Goal: Task Accomplishment & Management: Manage account settings

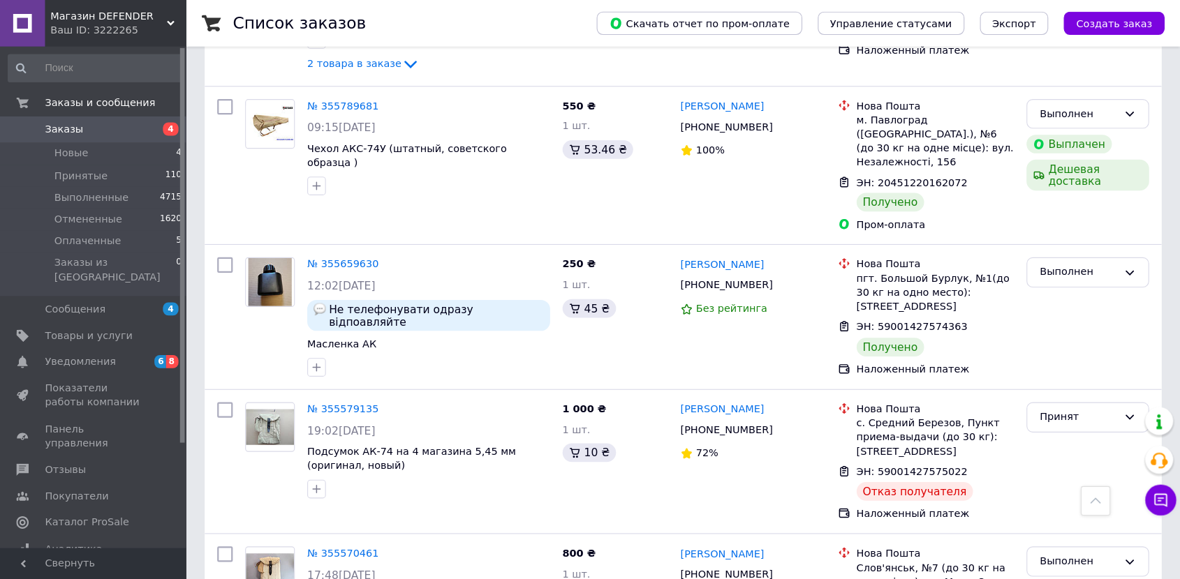
scroll to position [1954, 0]
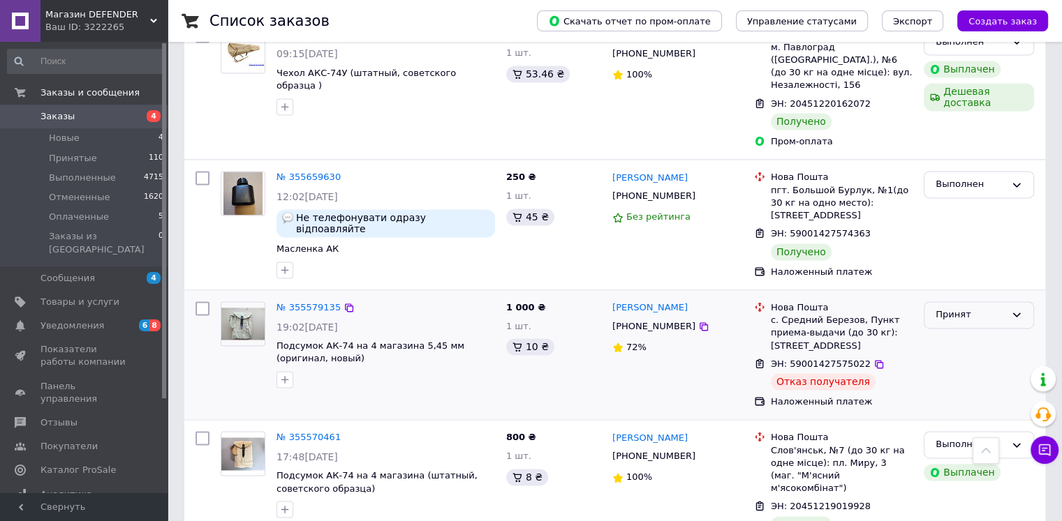
click at [935, 308] on div "Принят" at bounding box center [970, 315] width 70 height 15
click at [955, 357] on li "Отменен" at bounding box center [978, 370] width 109 height 26
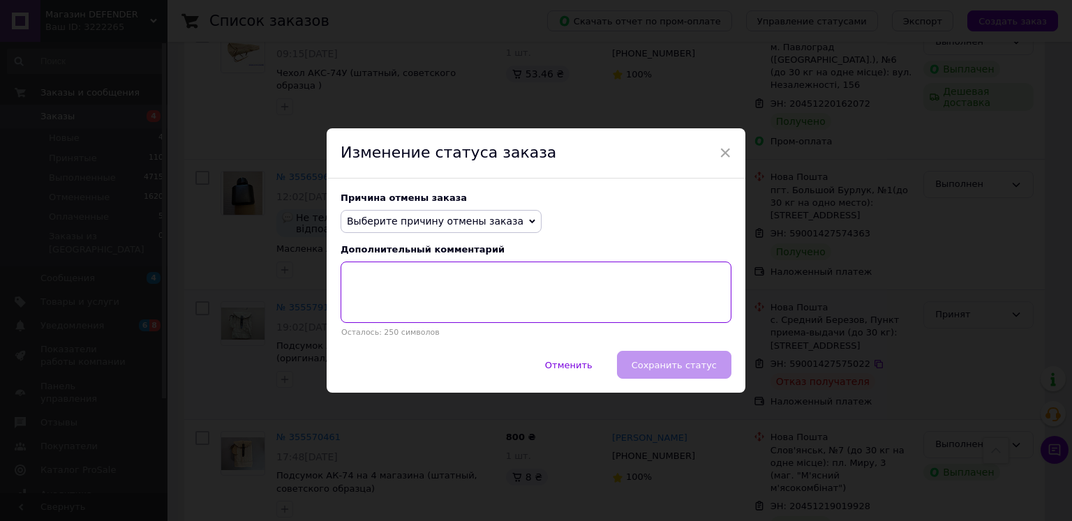
click at [350, 271] on textarea at bounding box center [536, 292] width 391 height 61
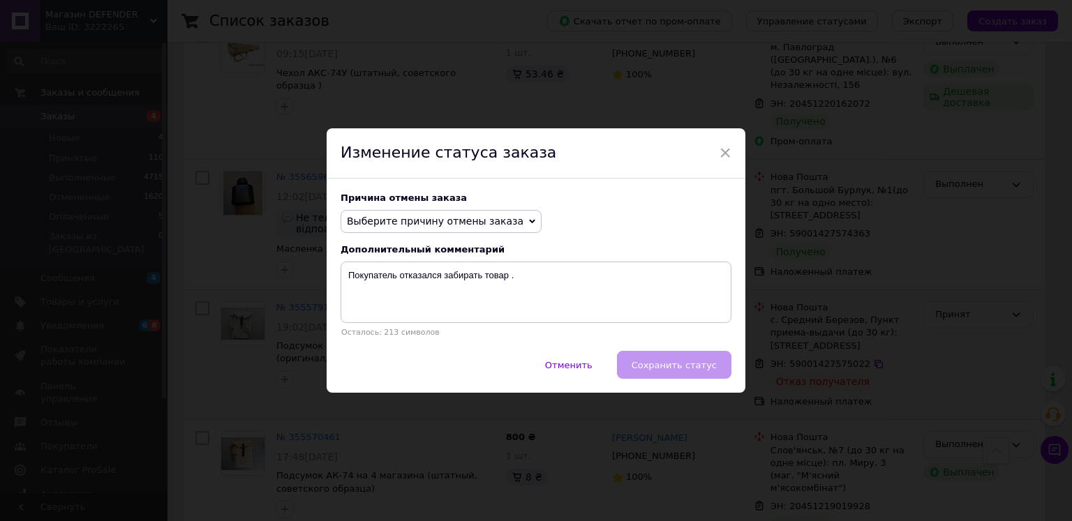
click at [703, 369] on div "Отменить   Сохранить статус" at bounding box center [536, 372] width 419 height 42
click at [670, 372] on div "Отменить   Сохранить статус" at bounding box center [536, 372] width 419 height 42
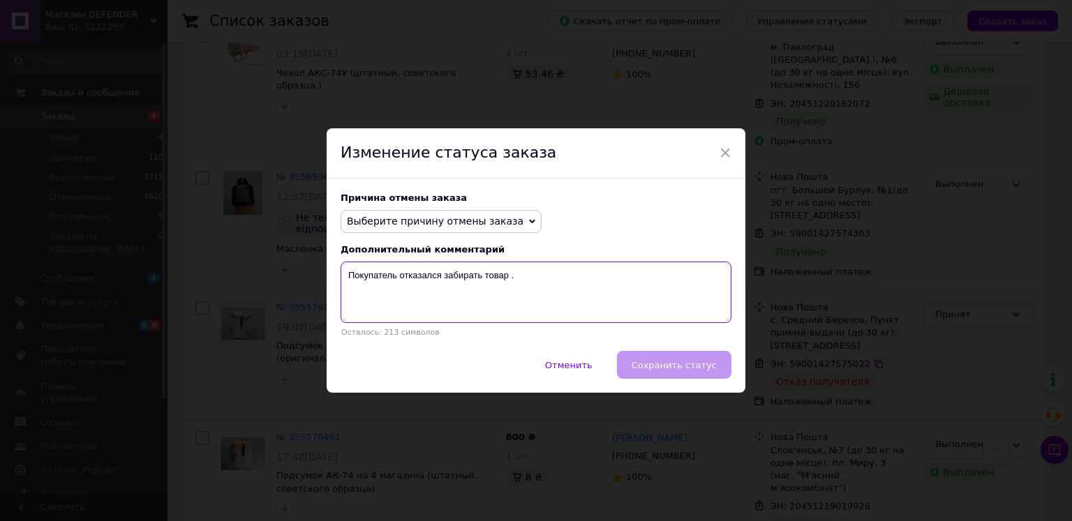
click at [349, 264] on textarea "Покупатель отказался забирать товар ." at bounding box center [536, 292] width 391 height 61
click at [352, 267] on textarea "Покупатель отказался забирать товар ." at bounding box center [536, 292] width 391 height 61
drag, startPoint x: 344, startPoint y: 276, endPoint x: 514, endPoint y: 274, distance: 169.6
click at [514, 274] on textarea "Покупатель отказался забирать товар ." at bounding box center [536, 292] width 391 height 61
click at [348, 284] on textarea "Товар был отправлен наложенным платежем . Покупатель забирать посылку отказался…" at bounding box center [536, 292] width 391 height 61
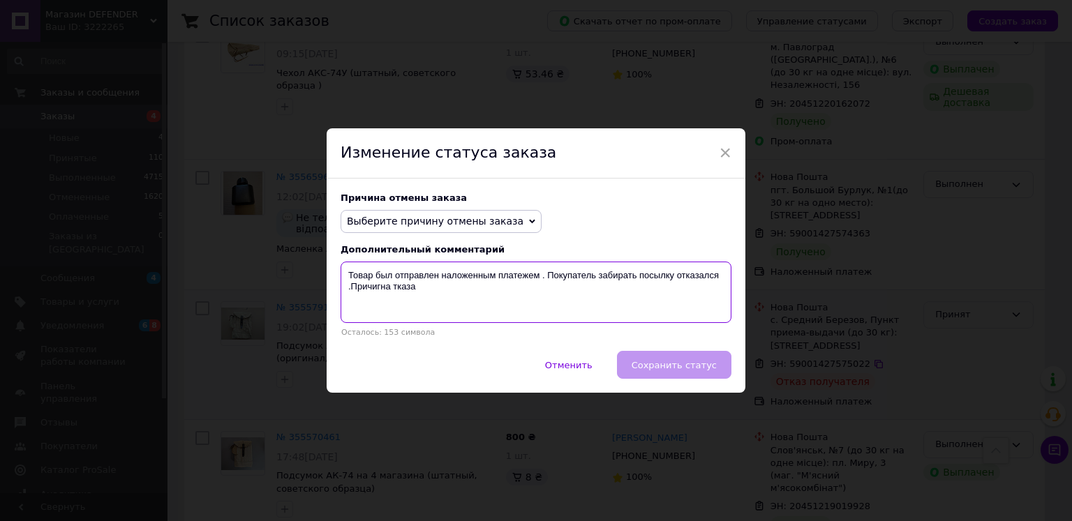
click at [391, 289] on textarea "Товар был отправлен наложенным платежем . Покупатель забирать посылку отказался…" at bounding box center [536, 292] width 391 height 61
drag, startPoint x: 390, startPoint y: 286, endPoint x: 410, endPoint y: 299, distance: 23.6
click at [435, 288] on textarea "Товар был отправлен наложенным платежем . Покупатель забирать посылку отказался…" at bounding box center [536, 292] width 391 height 61
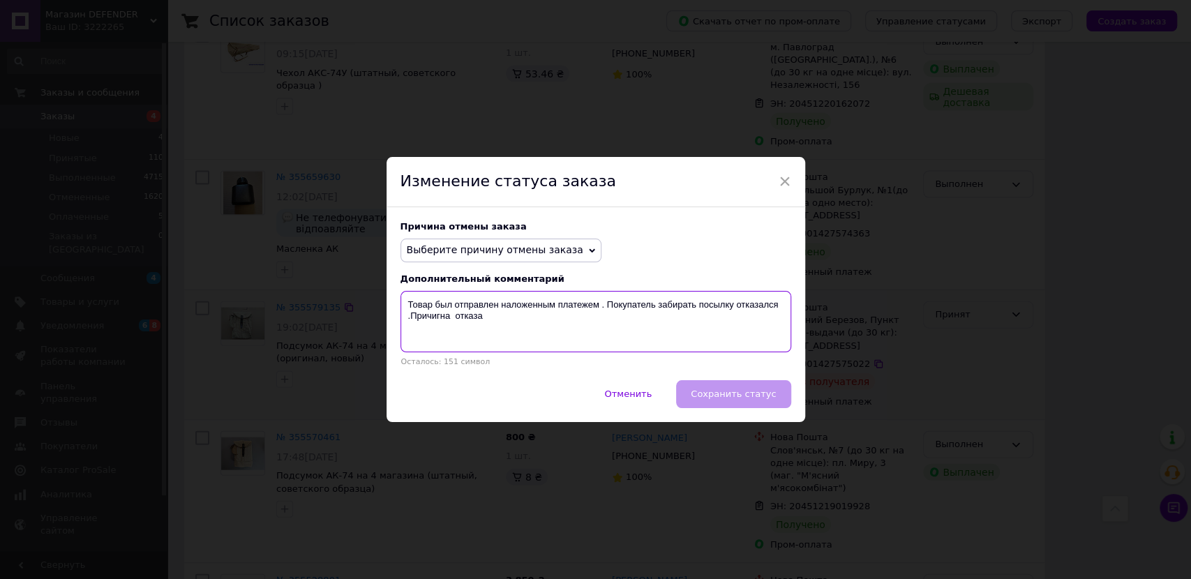
click at [495, 320] on textarea "Товар был отправлен наложенным платежем . Покупатель забирать посылку отказался…" at bounding box center [596, 321] width 391 height 61
drag, startPoint x: 486, startPoint y: 317, endPoint x: 594, endPoint y: 327, distance: 107.9
click at [594, 327] on textarea "Товар был отправлен наложенным платежем . Покупатель забирать посылку отказался…" at bounding box center [596, 321] width 391 height 61
drag, startPoint x: 408, startPoint y: 315, endPoint x: 482, endPoint y: 316, distance: 74.0
click at [482, 316] on textarea "Товар был отправлен наложенным платежем . Покупатель забирать посылку отказался…" at bounding box center [596, 321] width 391 height 61
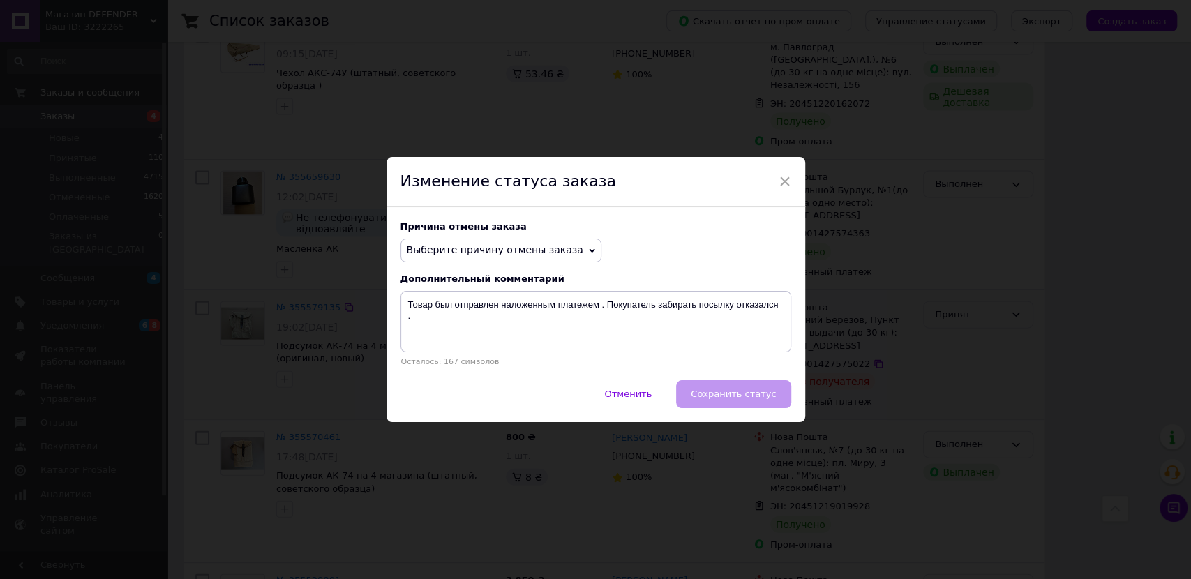
click at [715, 396] on div "Отменить   Сохранить статус" at bounding box center [596, 401] width 419 height 42
click at [715, 395] on div "Отменить   Сохранить статус" at bounding box center [596, 401] width 419 height 42
click at [713, 395] on div "Отменить   Сохранить статус" at bounding box center [596, 401] width 419 height 42
click at [782, 306] on textarea "Товар был отправлен наложенным платежем . Покупатель забирать посылку отказался…" at bounding box center [596, 321] width 391 height 61
drag, startPoint x: 419, startPoint y: 319, endPoint x: 403, endPoint y: 322, distance: 16.3
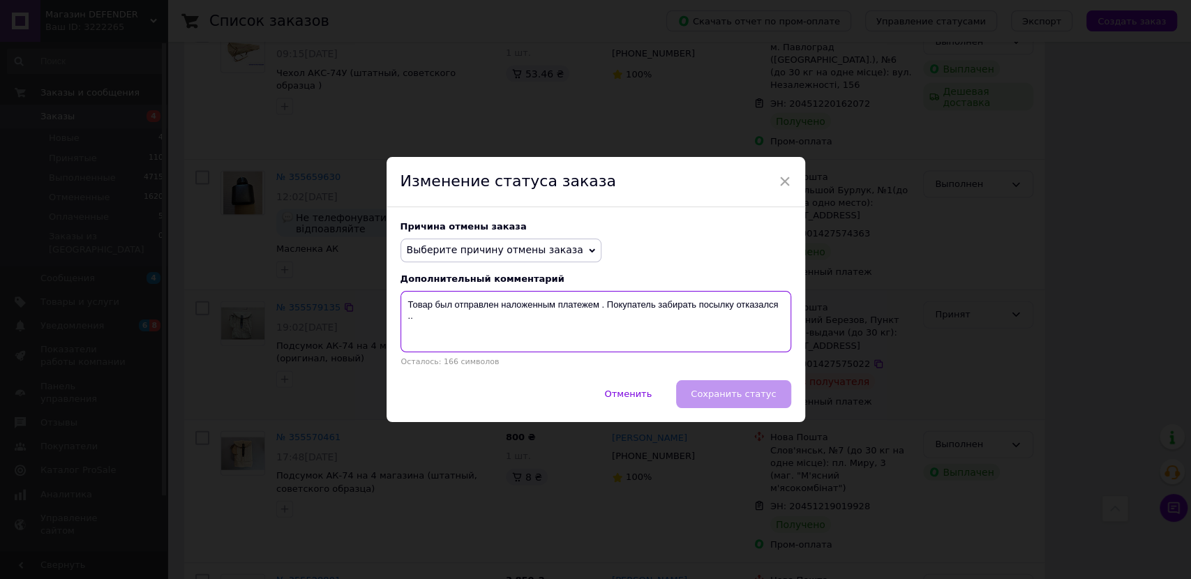
click at [403, 322] on textarea "Товар был отправлен наложенным платежем . Покупатель забирать посылку отказался…" at bounding box center [596, 321] width 391 height 61
type textarea "Товар был отправлен наложенным платежем . Покупатель забирать посылку отказался…"
click at [741, 399] on div "Отменить   Сохранить статус" at bounding box center [596, 401] width 419 height 42
click at [726, 392] on div "Отменить   Сохранить статус" at bounding box center [596, 401] width 419 height 42
click at [725, 392] on div "Отменить   Сохранить статус" at bounding box center [596, 401] width 419 height 42
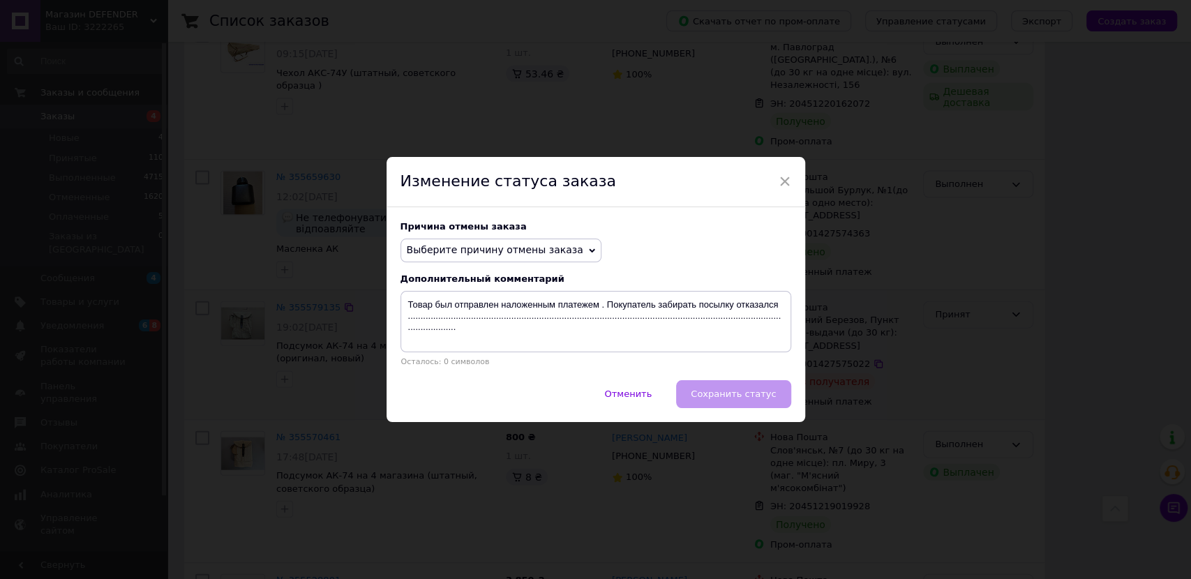
click at [725, 392] on div "Отменить   Сохранить статус" at bounding box center [596, 401] width 419 height 42
click at [724, 392] on div "Отменить   Сохранить статус" at bounding box center [596, 401] width 419 height 42
click at [723, 392] on div "Отменить   Сохранить статус" at bounding box center [596, 401] width 419 height 42
click at [727, 394] on div "Отменить   Сохранить статус" at bounding box center [596, 401] width 419 height 42
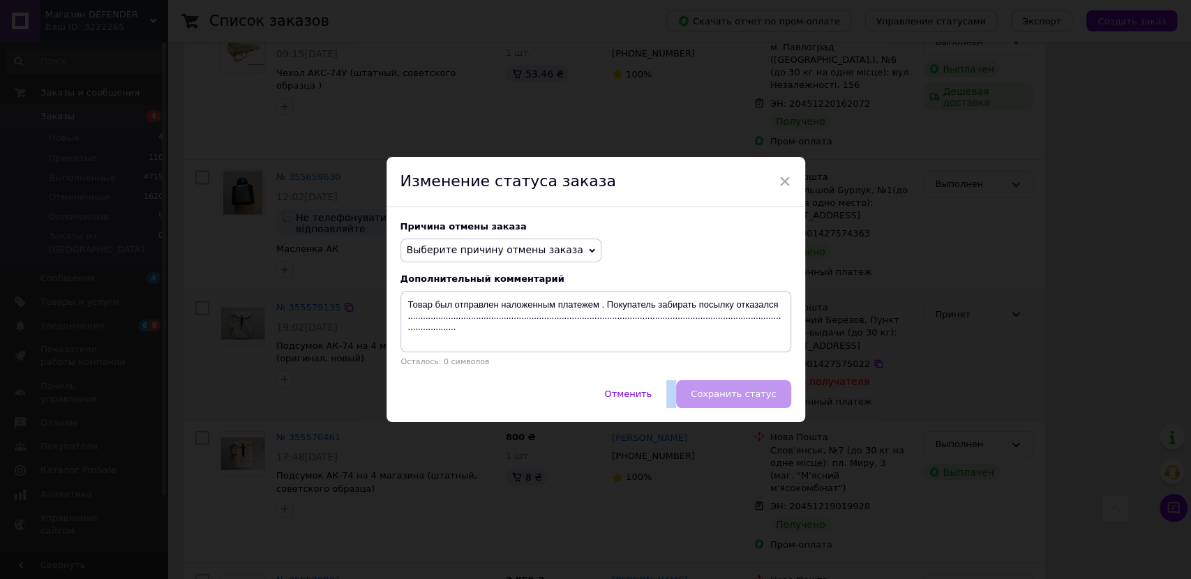
click at [727, 394] on div "Отменить   Сохранить статус" at bounding box center [596, 401] width 419 height 42
click at [754, 398] on div "Отменить   Сохранить статус" at bounding box center [596, 401] width 419 height 42
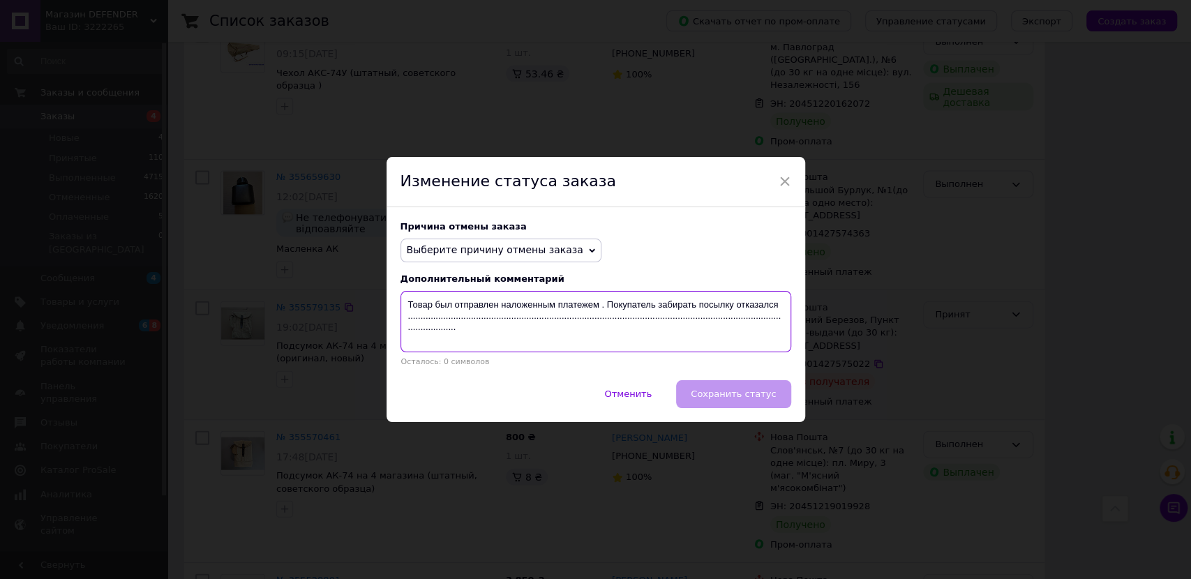
click at [455, 333] on textarea "Товар был отправлен наложенным платежем . Покупатель забирать посылку отказался…" at bounding box center [596, 321] width 391 height 61
click at [736, 394] on div "Отменить   Сохранить статус" at bounding box center [596, 401] width 419 height 42
click at [734, 394] on div "Отменить   Сохранить статус" at bounding box center [596, 401] width 419 height 42
click at [727, 399] on div "Отменить   Сохранить статус" at bounding box center [596, 401] width 419 height 42
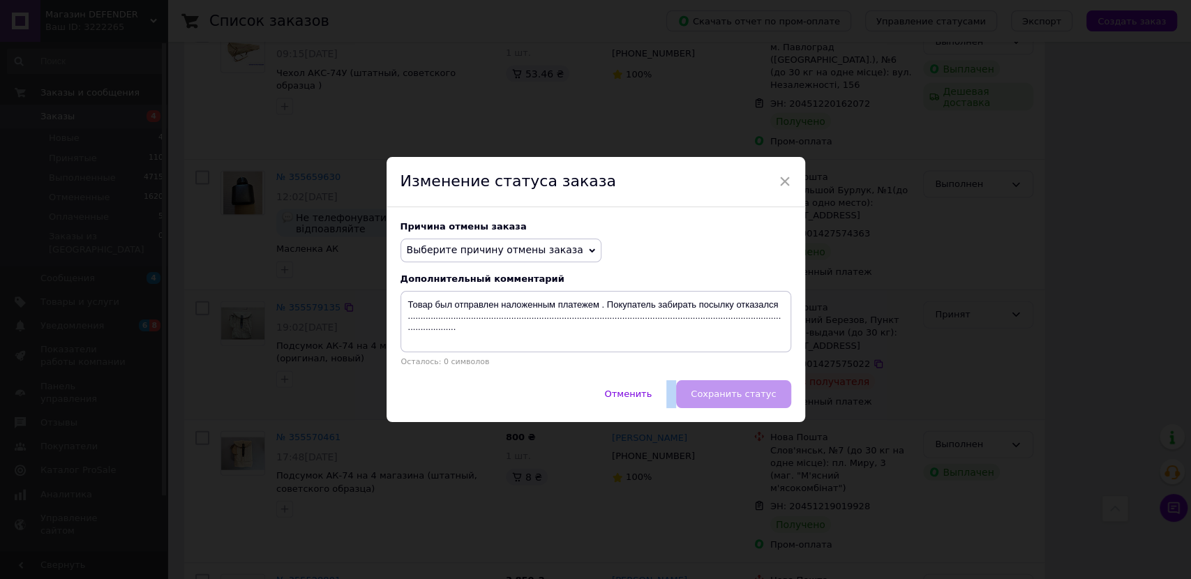
click at [727, 399] on div "Отменить   Сохранить статус" at bounding box center [596, 401] width 419 height 42
click at [727, 400] on div "Отменить   Сохранить статус" at bounding box center [596, 401] width 419 height 42
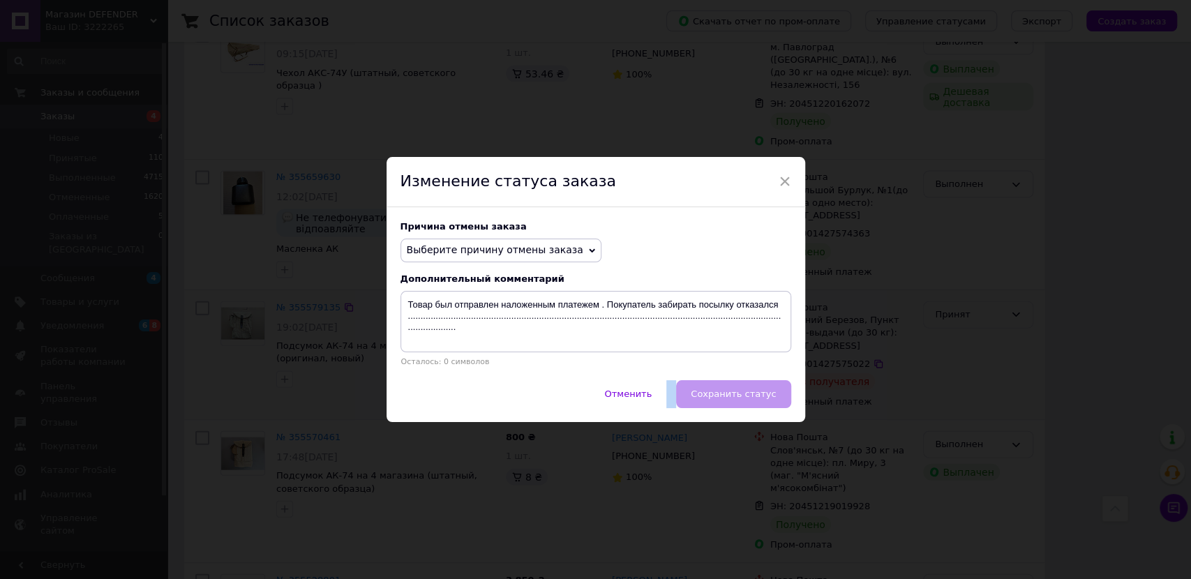
click at [727, 400] on div "Отменить   Сохранить статус" at bounding box center [596, 401] width 419 height 42
click at [529, 251] on span "Выберите причину отмены заказа" at bounding box center [495, 249] width 177 height 11
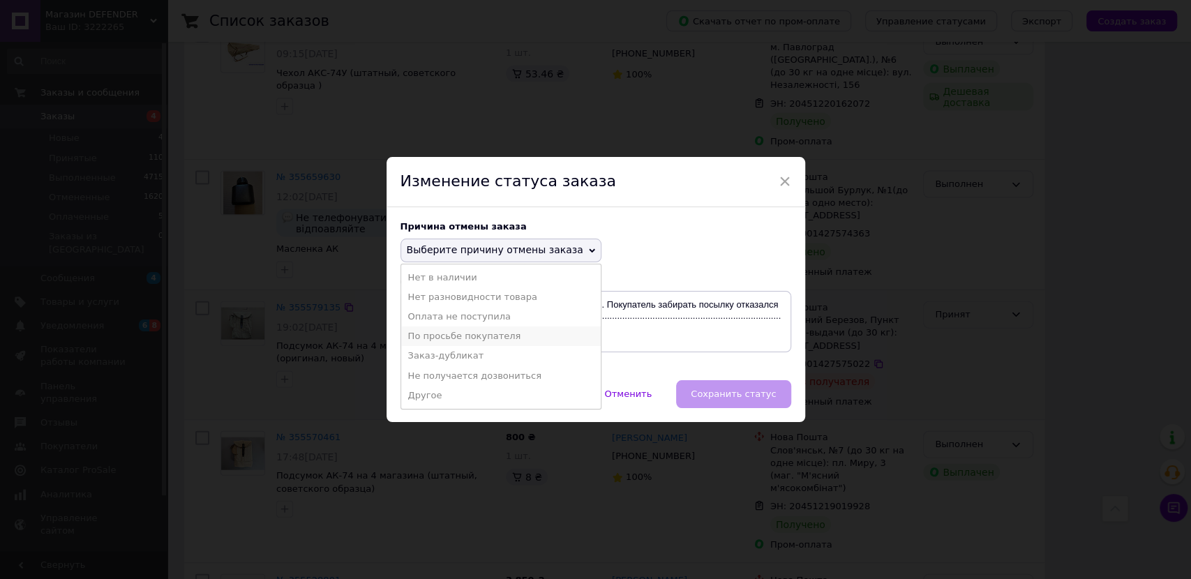
click at [452, 340] on li "По просьбе покупателя" at bounding box center [501, 337] width 200 height 20
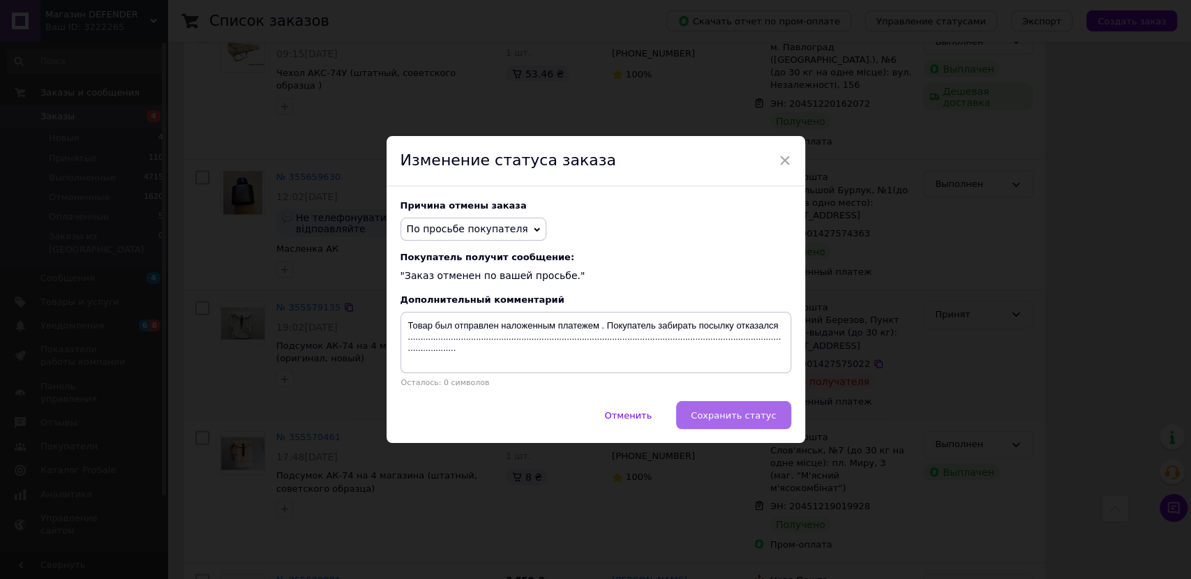
click at [706, 411] on span "Сохранить статус" at bounding box center [733, 415] width 85 height 10
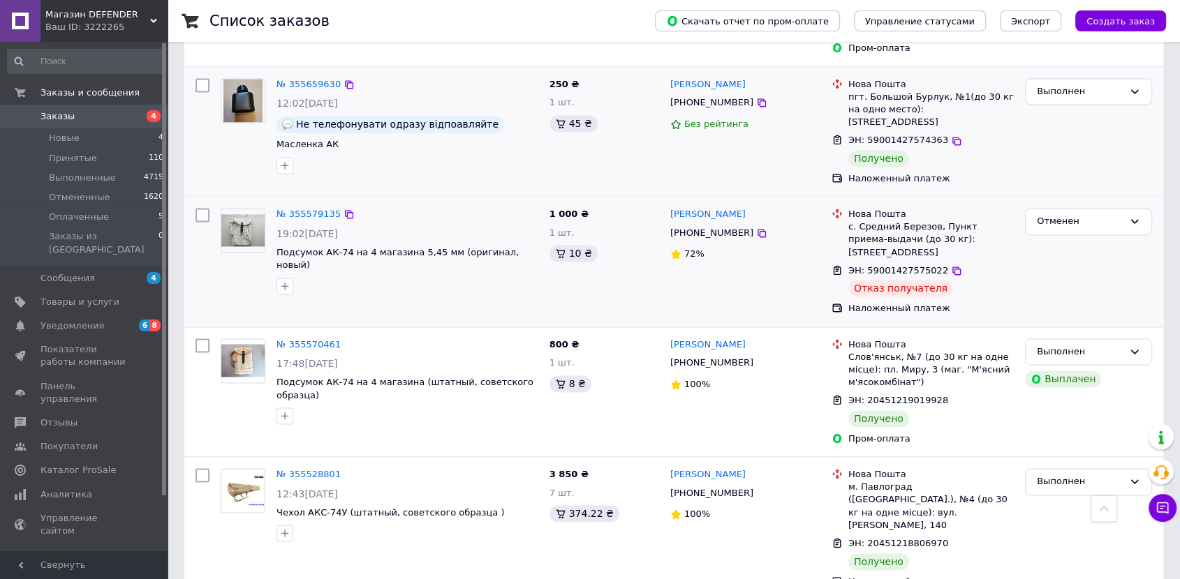
scroll to position [2064, 0]
